Goal: Task Accomplishment & Management: Use online tool/utility

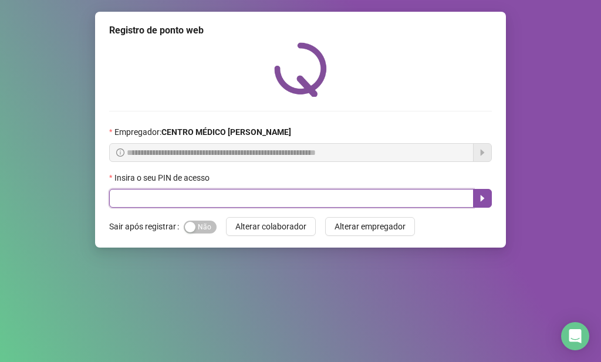
click at [242, 202] on input "text" at bounding box center [291, 198] width 364 height 19
type input "*****"
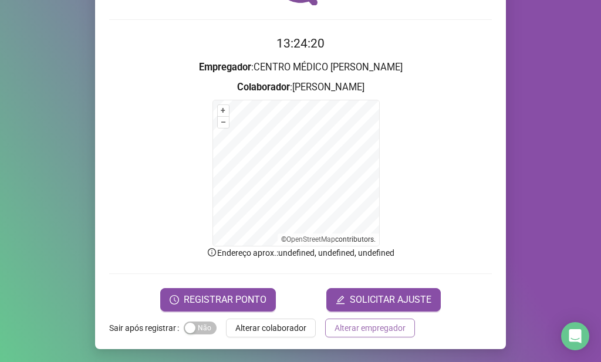
scroll to position [93, 0]
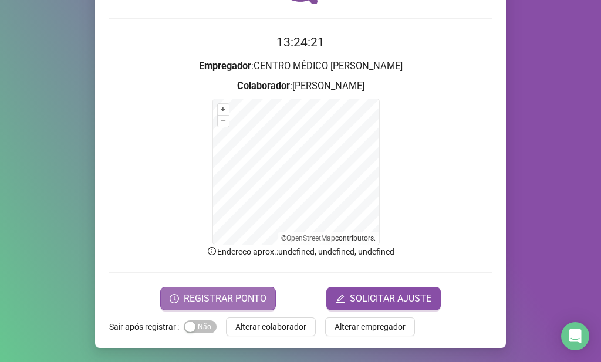
click at [252, 294] on span "REGISTRAR PONTO" at bounding box center [225, 299] width 83 height 14
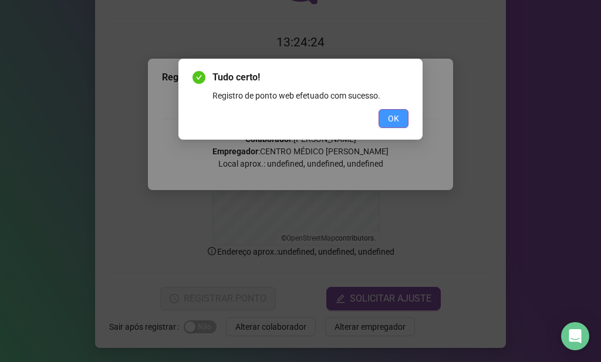
click at [401, 119] on button "OK" at bounding box center [393, 118] width 30 height 19
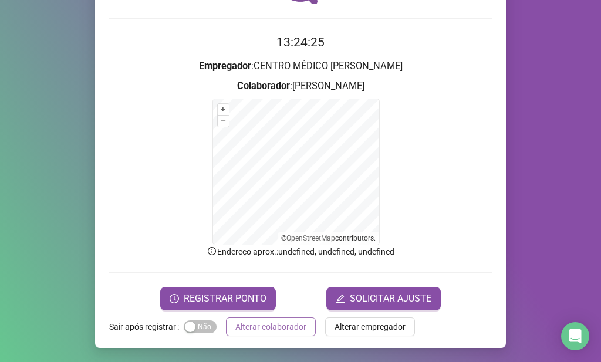
click at [272, 323] on span "Alterar colaborador" at bounding box center [270, 326] width 71 height 13
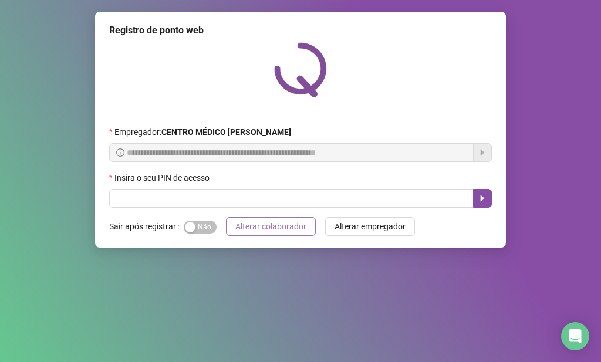
scroll to position [0, 0]
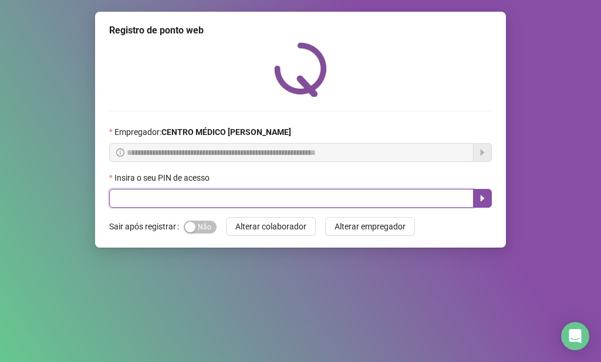
click at [316, 197] on input "text" at bounding box center [291, 198] width 364 height 19
type input "*****"
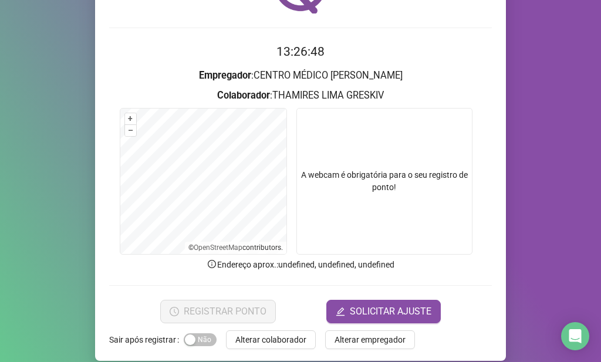
scroll to position [96, 0]
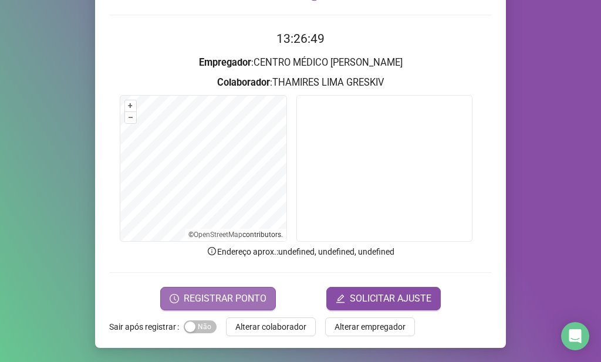
click at [229, 295] on span "REGISTRAR PONTO" at bounding box center [225, 299] width 83 height 14
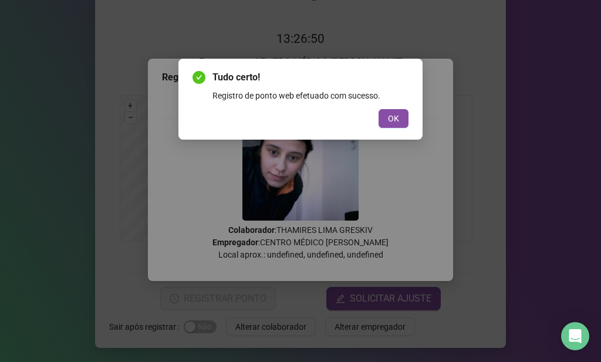
click at [388, 132] on div "Tudo certo! Registro de ponto web efetuado com sucesso. OK" at bounding box center [300, 99] width 244 height 81
click at [391, 117] on span "OK" at bounding box center [393, 118] width 11 height 13
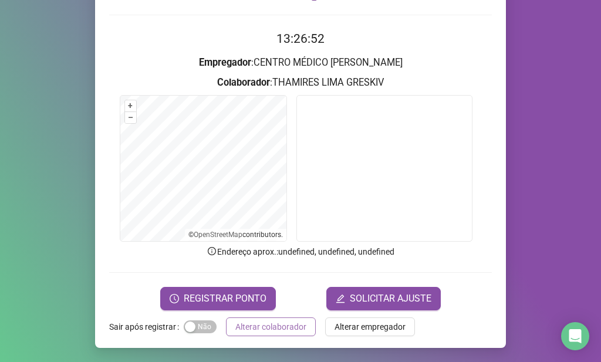
click at [295, 324] on span "Alterar colaborador" at bounding box center [270, 326] width 71 height 13
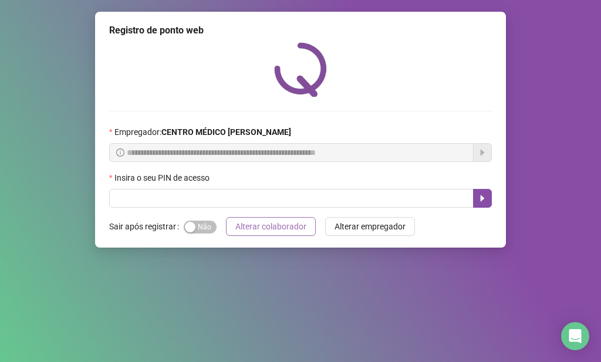
scroll to position [0, 0]
